Goal: Transaction & Acquisition: Purchase product/service

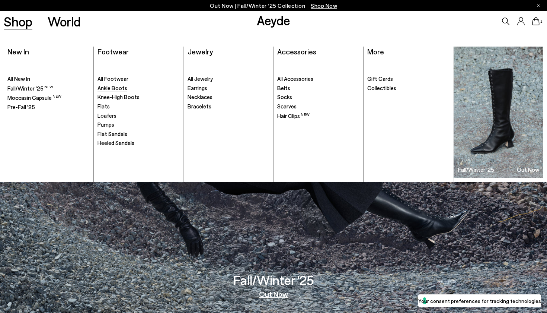
click at [107, 88] on span "Ankle Boots" at bounding box center [113, 87] width 30 height 7
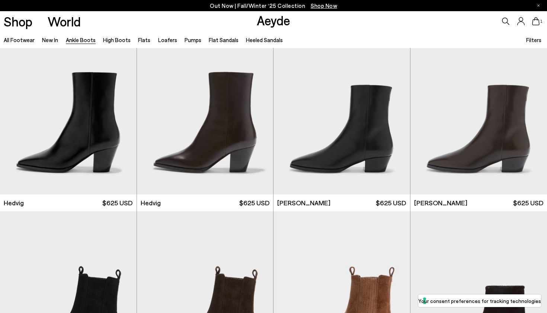
scroll to position [214, 0]
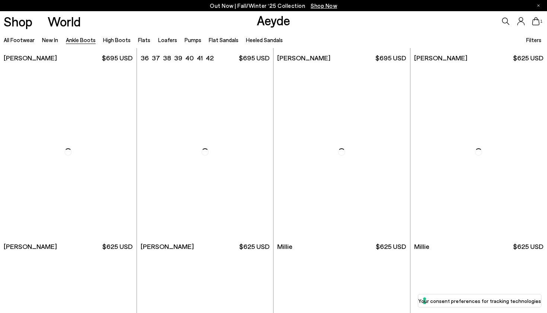
scroll to position [1301, 0]
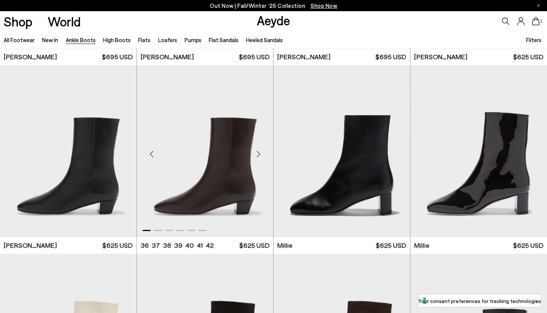
click at [214, 204] on img "1 / 6" at bounding box center [205, 151] width 137 height 172
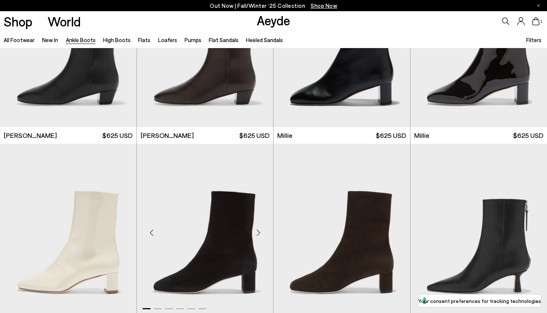
scroll to position [1474, 0]
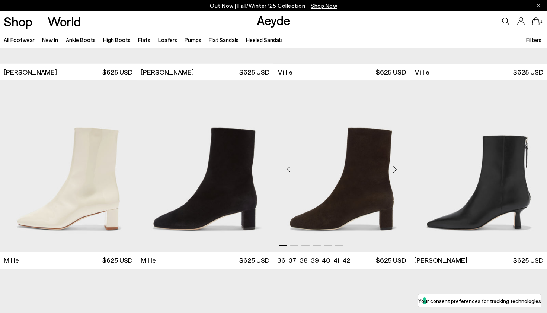
click at [361, 227] on img "1 / 6" at bounding box center [342, 166] width 137 height 172
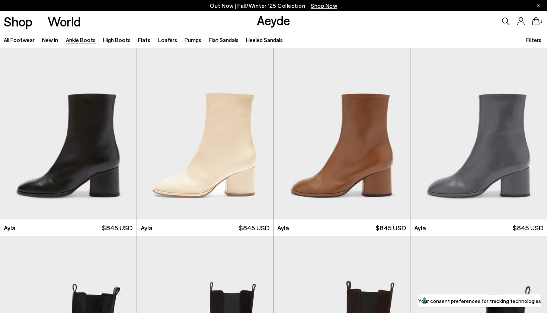
scroll to position [2071, 0]
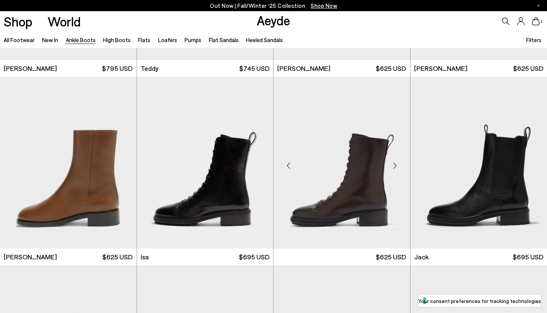
scroll to position [2606, 0]
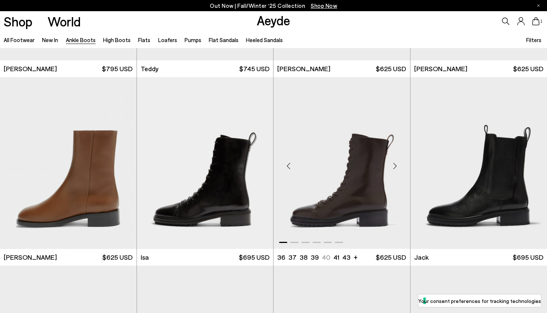
click at [342, 155] on img "1 / 6" at bounding box center [342, 163] width 137 height 172
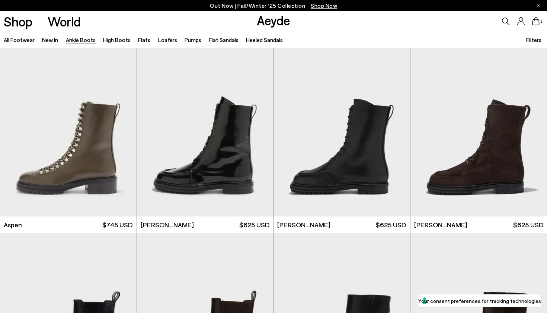
scroll to position [3015, 0]
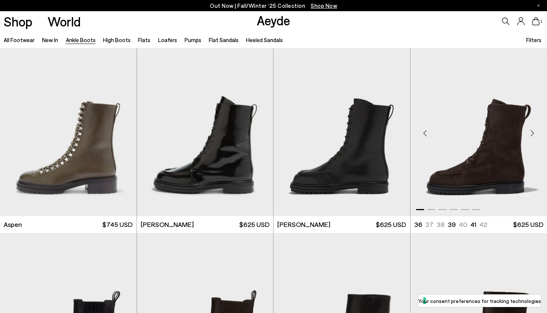
click at [433, 146] on img "1 / 6" at bounding box center [478, 130] width 137 height 172
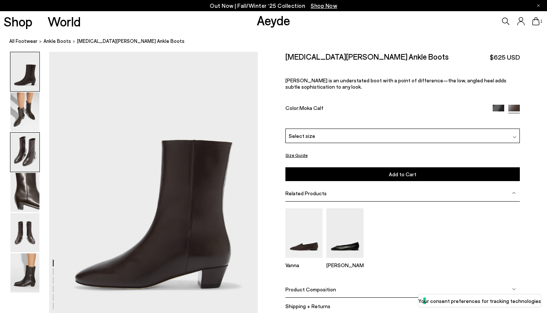
click at [23, 152] on img at bounding box center [24, 151] width 29 height 39
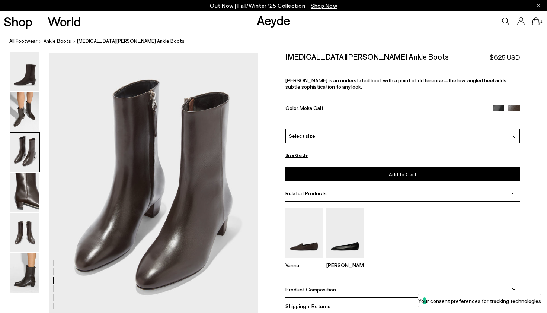
scroll to position [560, 0]
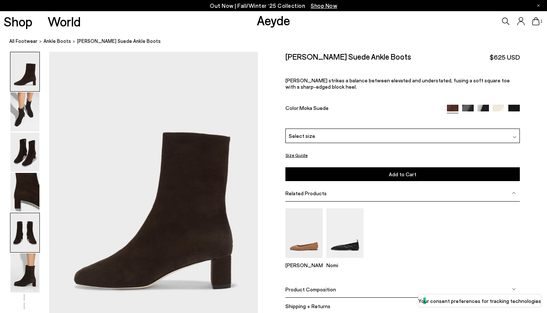
click at [19, 229] on img at bounding box center [24, 232] width 29 height 39
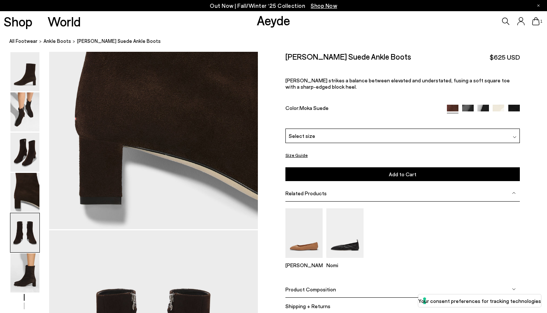
scroll to position [1119, 0]
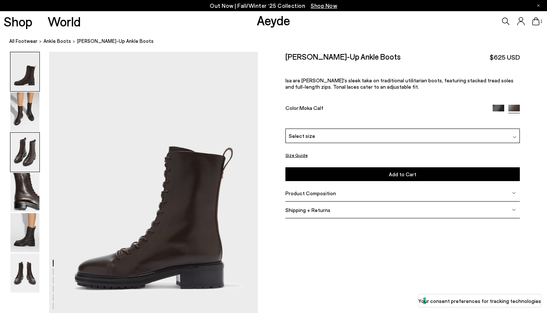
click at [32, 143] on img at bounding box center [24, 151] width 29 height 39
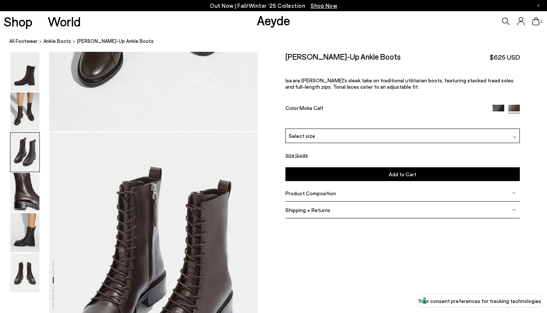
scroll to position [560, 0]
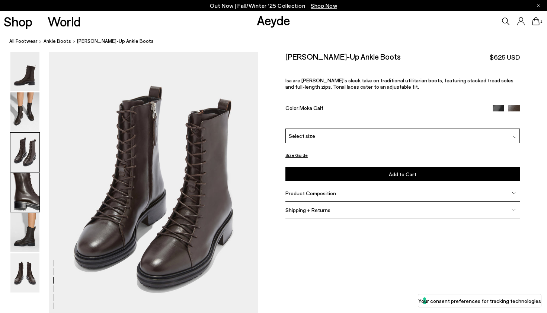
click at [33, 205] on img at bounding box center [24, 192] width 29 height 39
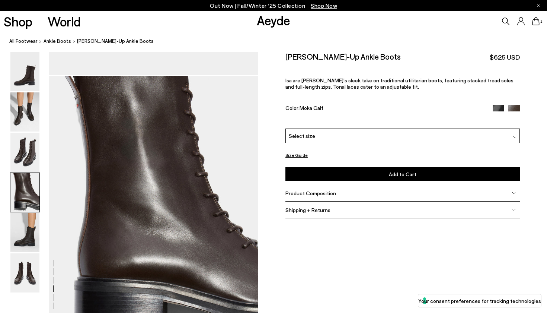
scroll to position [839, 0]
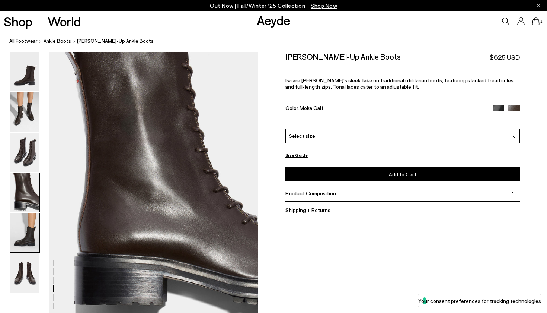
click at [34, 246] on img at bounding box center [24, 232] width 29 height 39
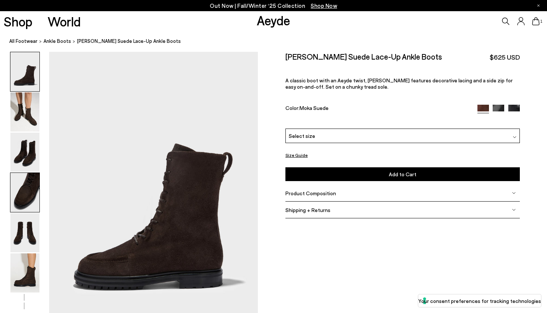
click at [35, 195] on img at bounding box center [24, 192] width 29 height 39
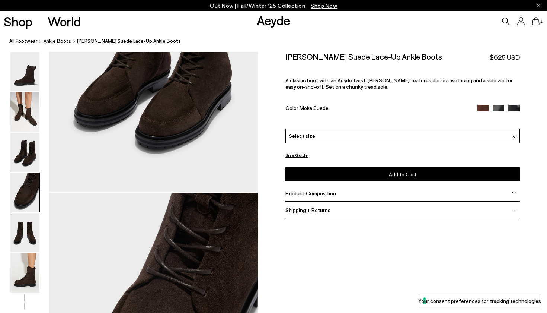
scroll to position [839, 0]
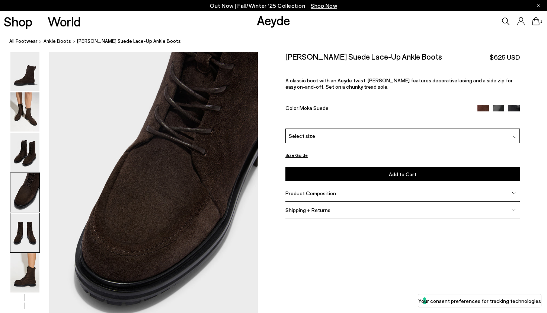
click at [31, 235] on img at bounding box center [24, 232] width 29 height 39
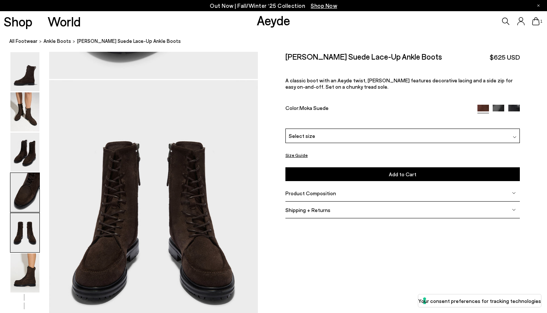
scroll to position [1119, 0]
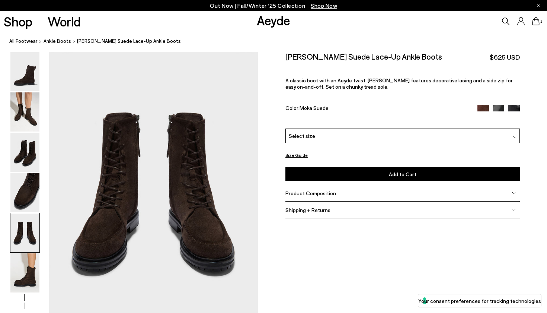
click at [28, 250] on img at bounding box center [24, 232] width 29 height 39
click at [27, 269] on img at bounding box center [24, 272] width 29 height 39
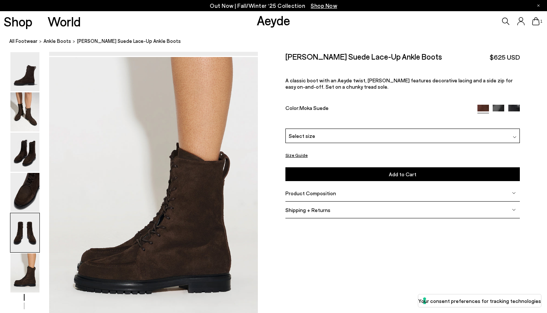
scroll to position [1450, 0]
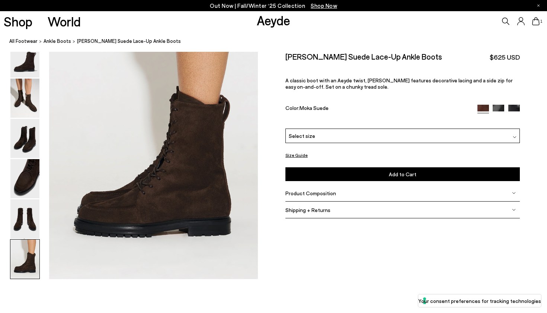
click at [315, 134] on div "Select size" at bounding box center [402, 135] width 234 height 15
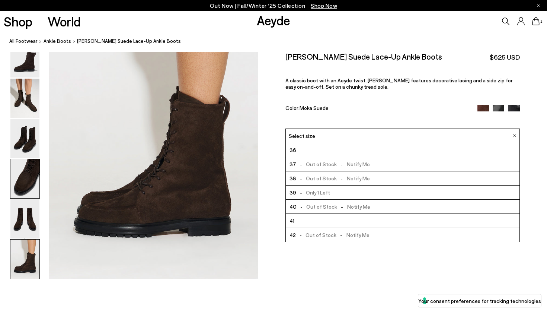
click at [31, 184] on img at bounding box center [24, 178] width 29 height 39
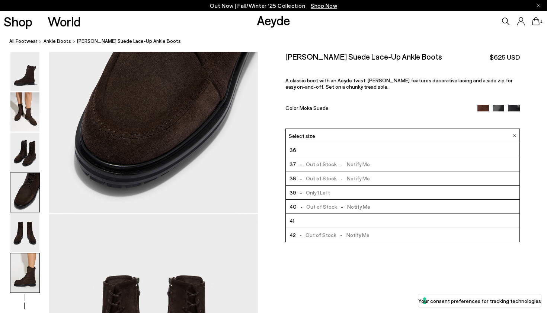
scroll to position [839, 0]
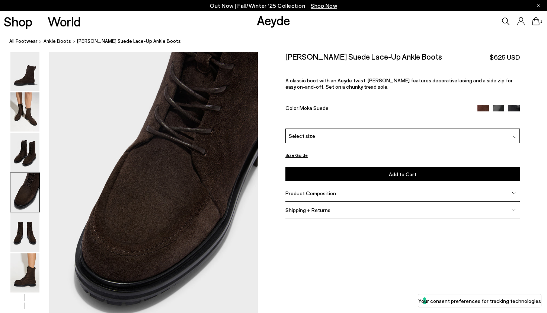
click at [320, 198] on div "Product Composition" at bounding box center [402, 193] width 234 height 17
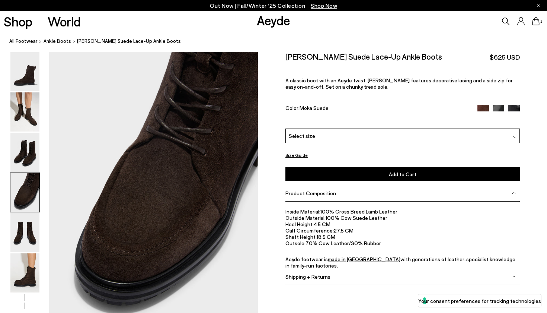
click at [320, 276] on span "Shipping + Returns" at bounding box center [307, 276] width 45 height 6
